Goal: Browse casually: Explore the website without a specific task or goal

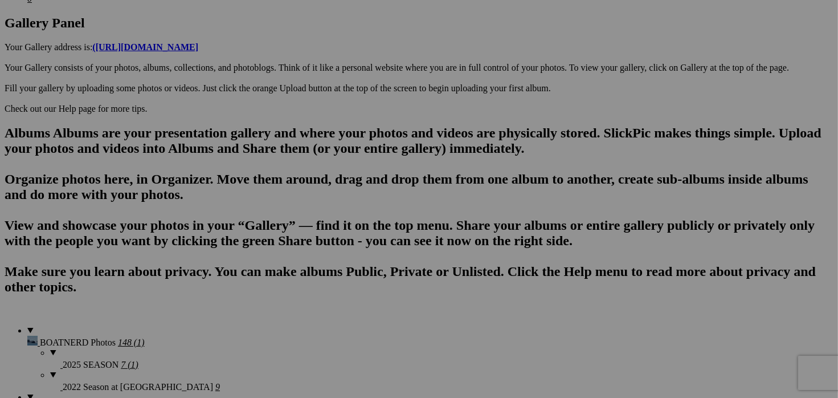
scroll to position [615, 0]
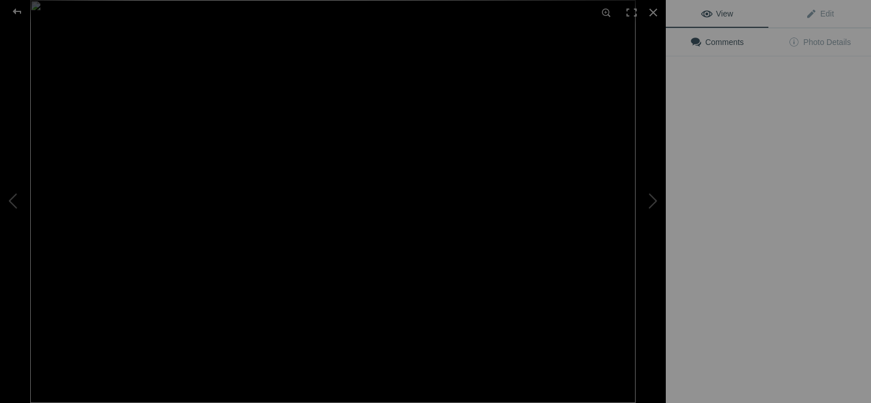
click at [526, 187] on img at bounding box center [332, 201] width 605 height 403
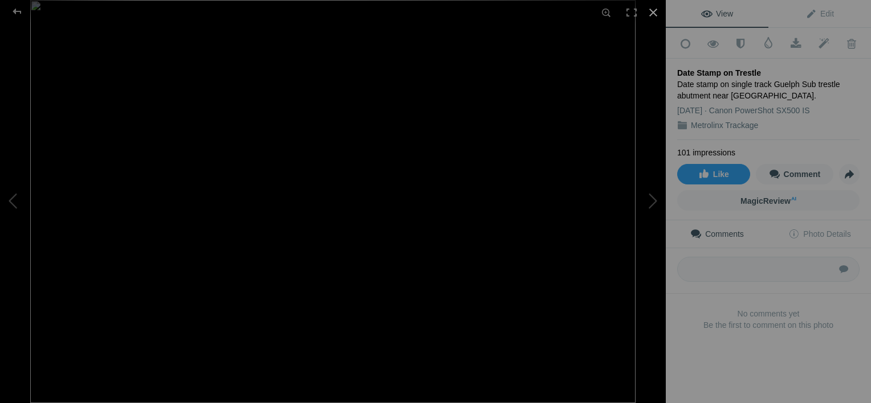
click at [650, 11] on div at bounding box center [652, 12] width 25 height 25
